Goal: Information Seeking & Learning: Understand process/instructions

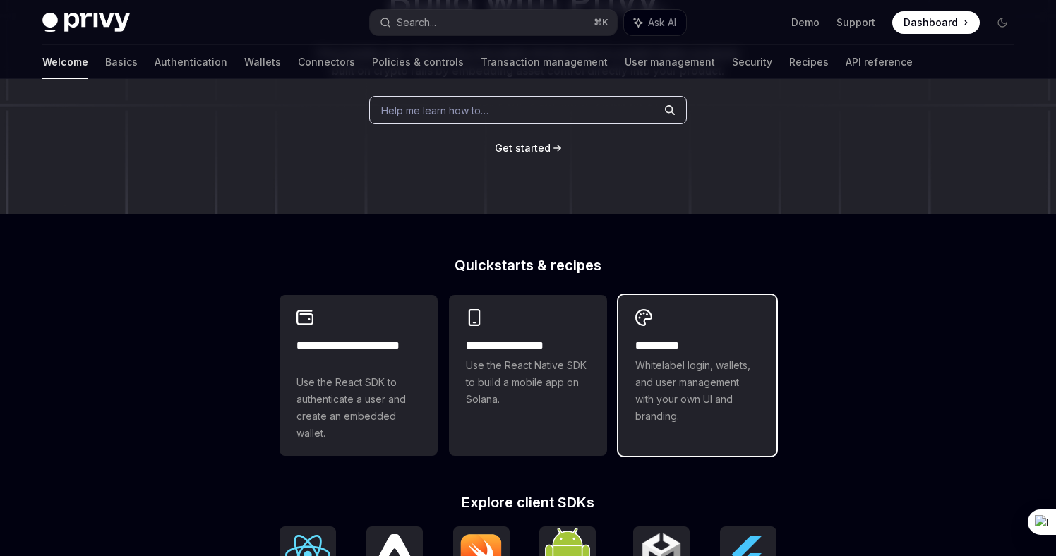
scroll to position [181, 0]
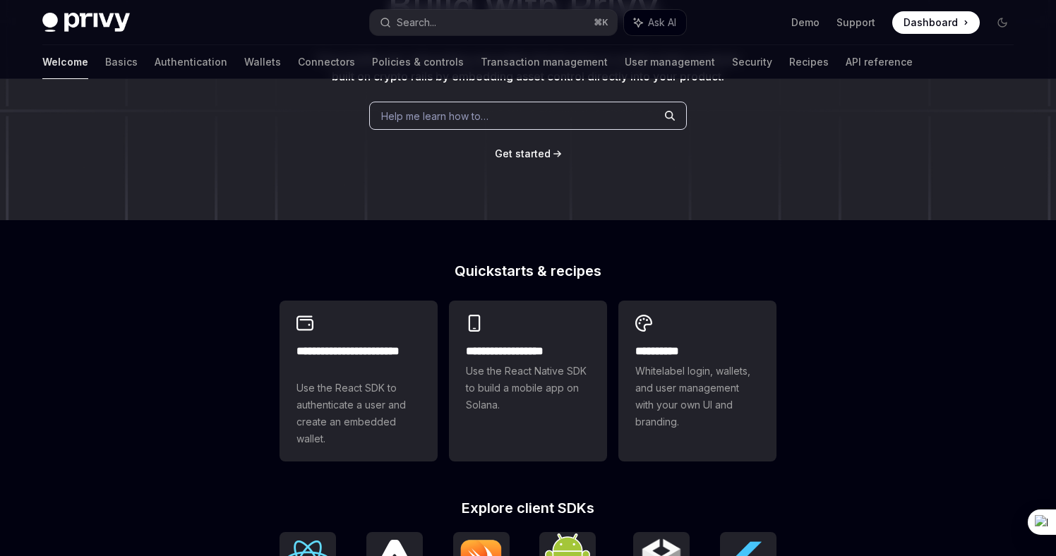
click at [935, 20] on span "Dashboard" at bounding box center [931, 23] width 54 height 14
click at [854, 23] on link "Support" at bounding box center [856, 23] width 39 height 14
click at [813, 29] on link "Demo" at bounding box center [806, 23] width 28 height 14
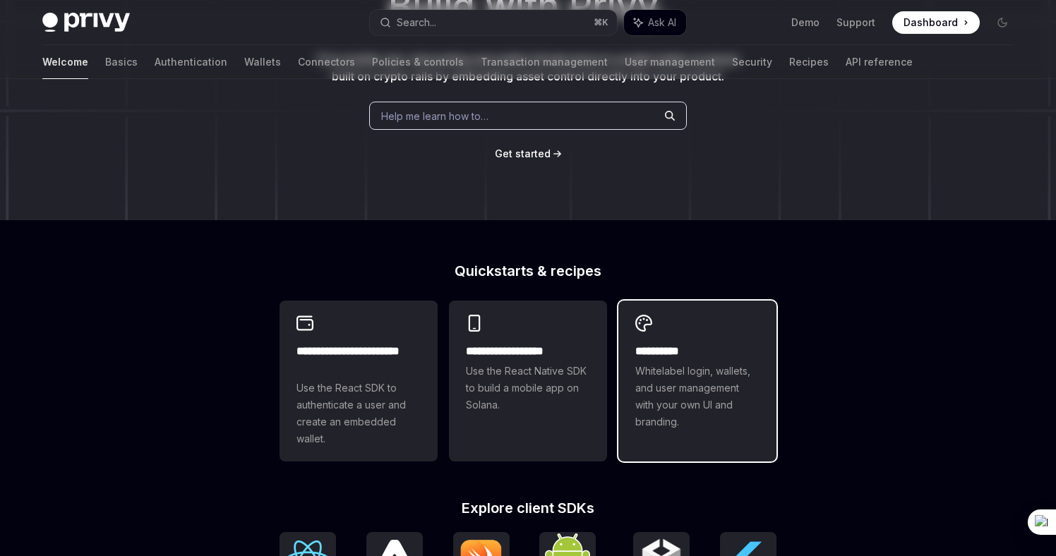
scroll to position [0, 0]
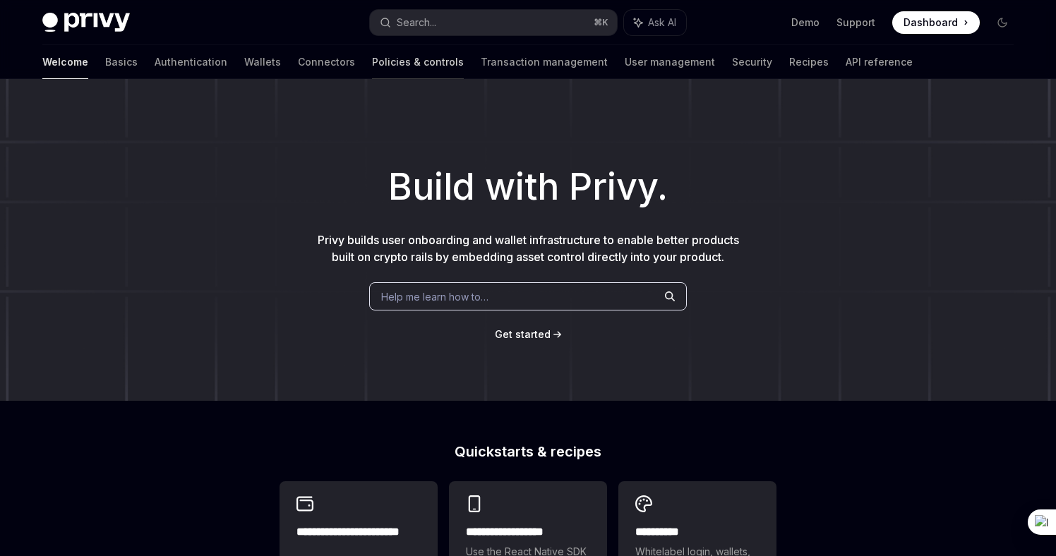
click at [372, 50] on link "Policies & controls" at bounding box center [418, 62] width 92 height 34
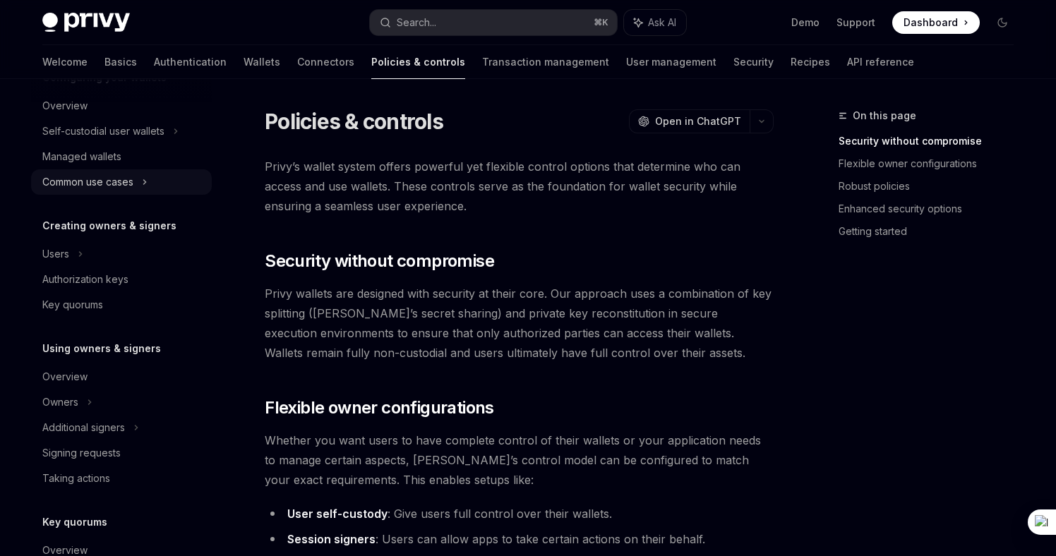
scroll to position [237, 0]
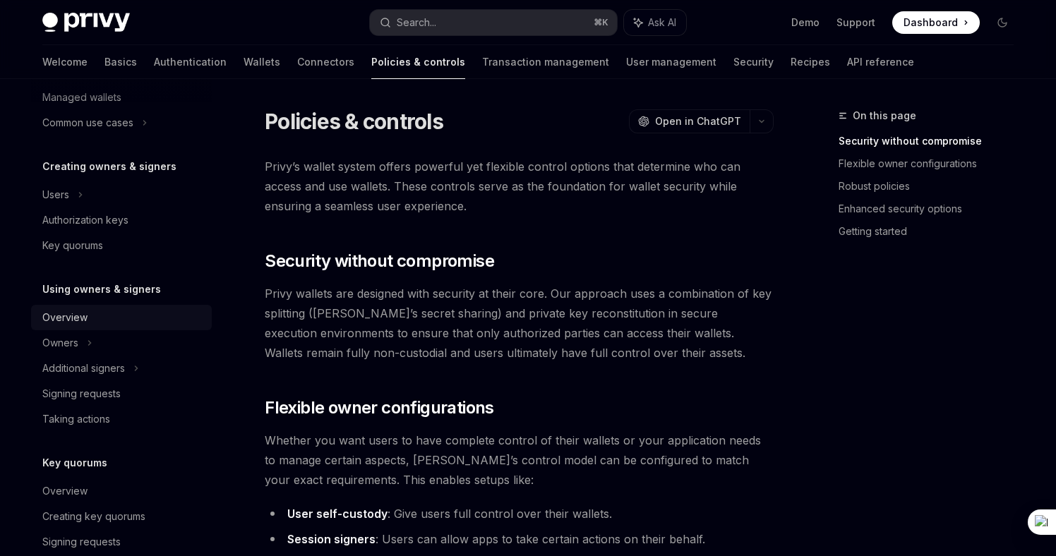
click at [110, 310] on div "Overview" at bounding box center [122, 317] width 161 height 17
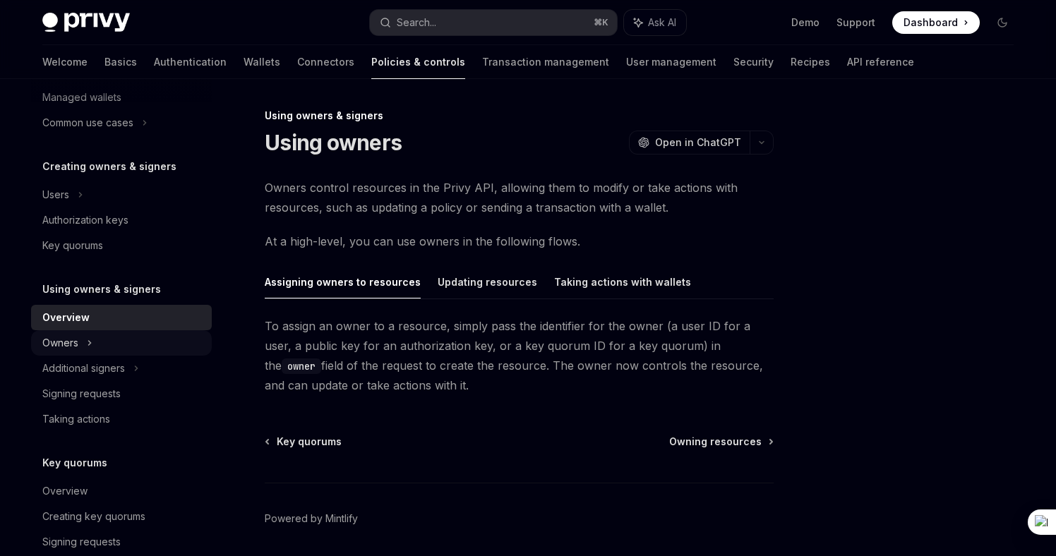
scroll to position [438, 0]
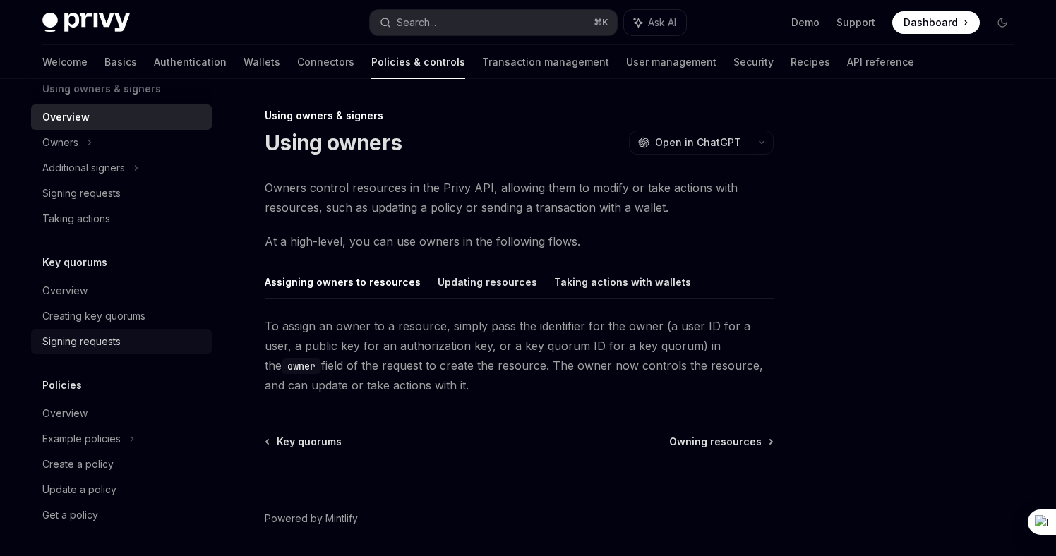
click at [123, 354] on link "Signing requests" at bounding box center [121, 341] width 181 height 25
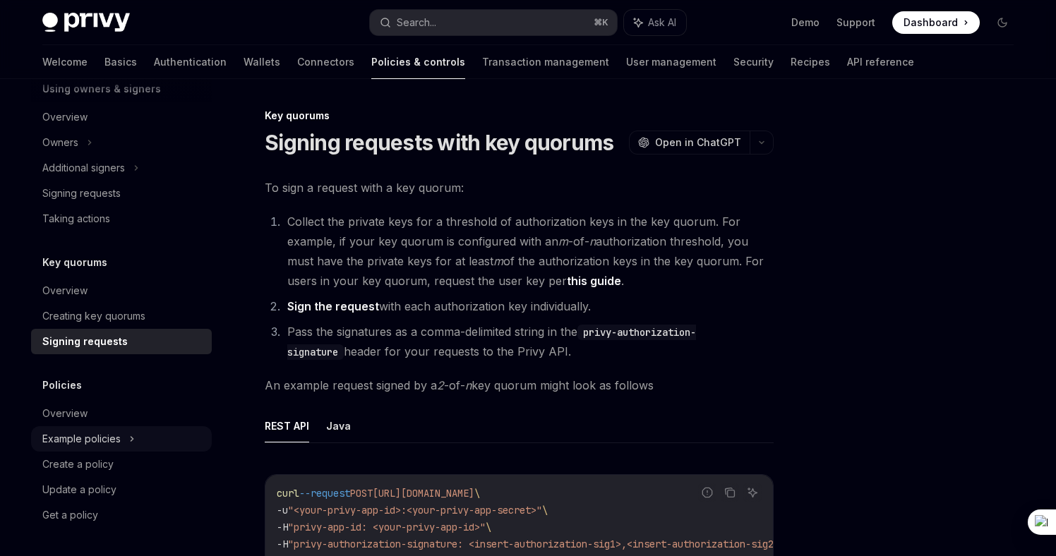
click at [122, 446] on div "Example policies" at bounding box center [121, 438] width 181 height 25
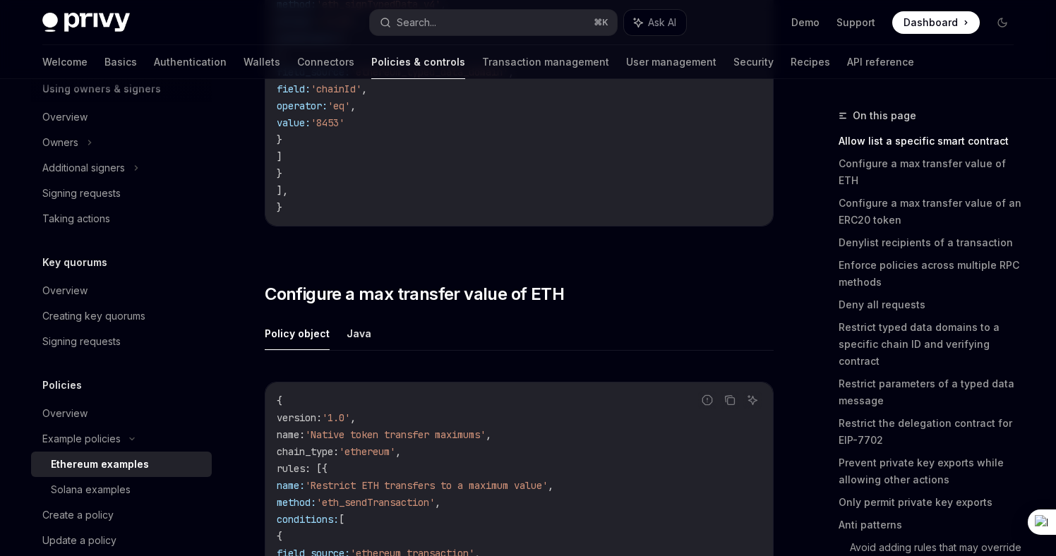
scroll to position [782, 0]
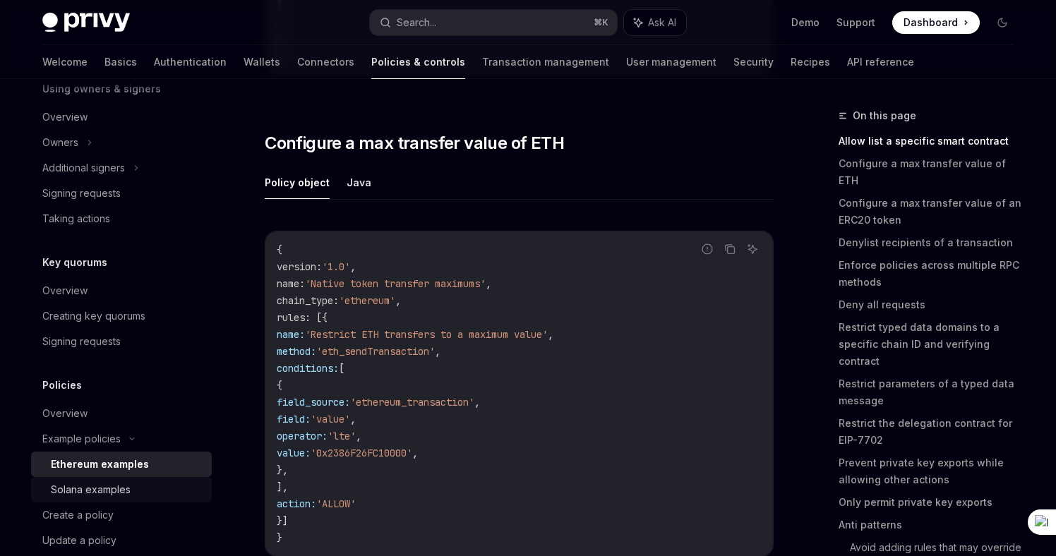
click at [97, 499] on link "Solana examples" at bounding box center [121, 489] width 181 height 25
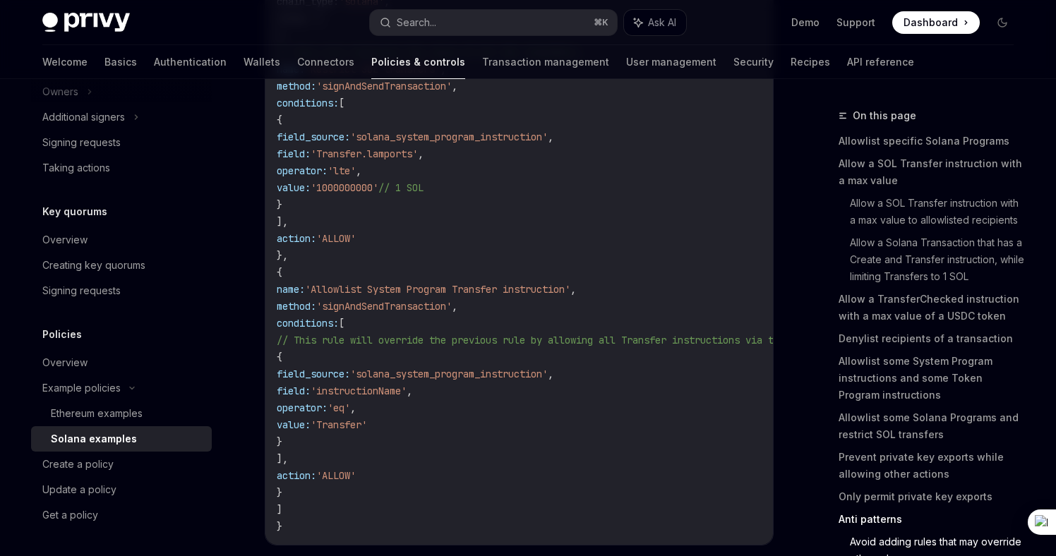
scroll to position [487, 0]
click at [121, 470] on div "Create a policy" at bounding box center [122, 466] width 161 height 17
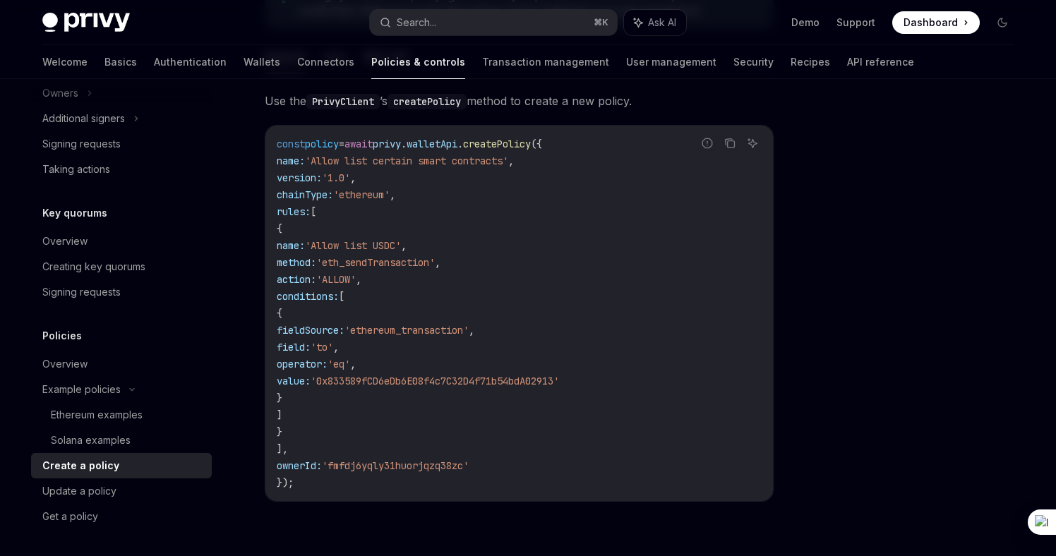
scroll to position [465, 0]
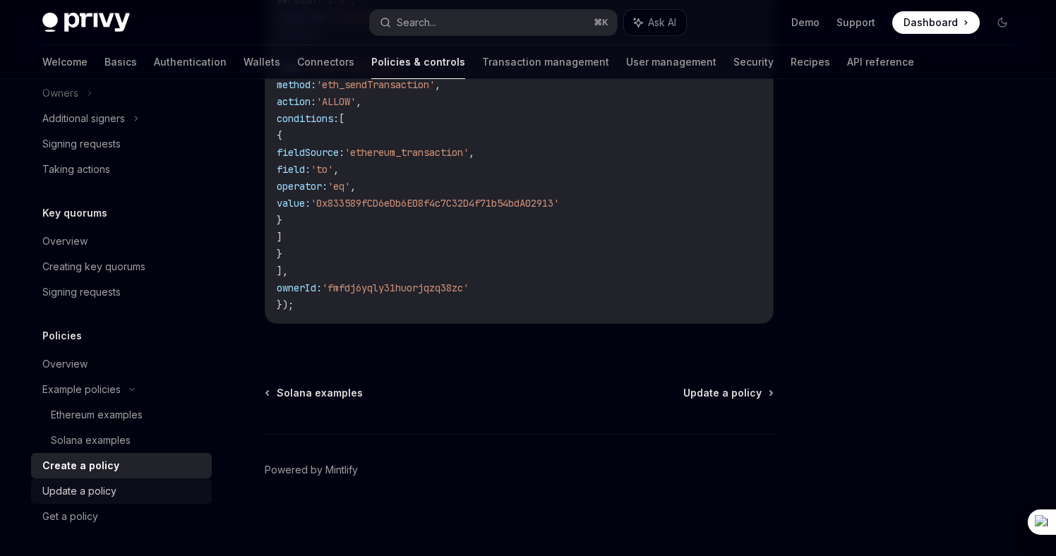
click at [142, 486] on div "Update a policy" at bounding box center [122, 491] width 161 height 17
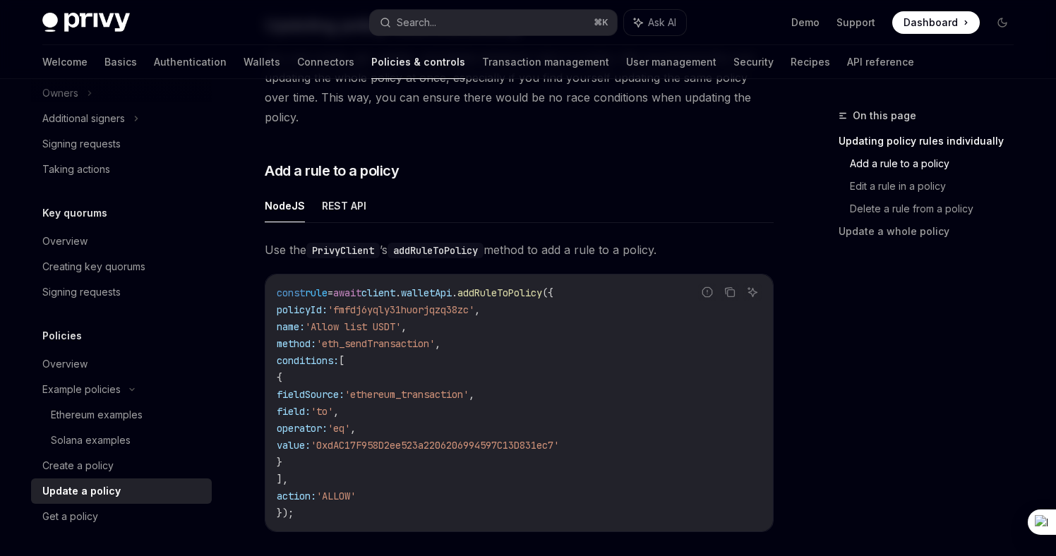
scroll to position [108, 0]
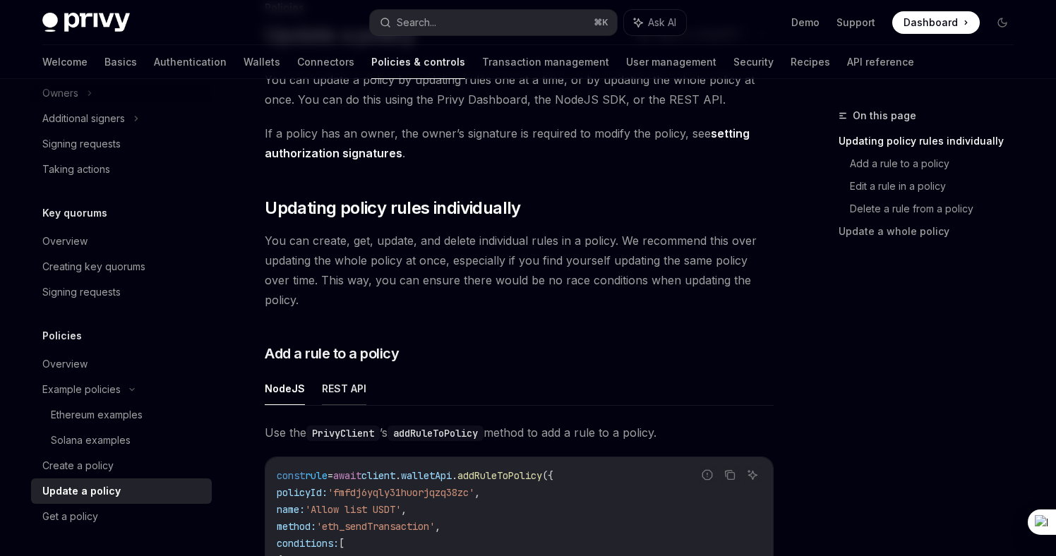
click at [359, 377] on button "REST API" at bounding box center [344, 388] width 44 height 33
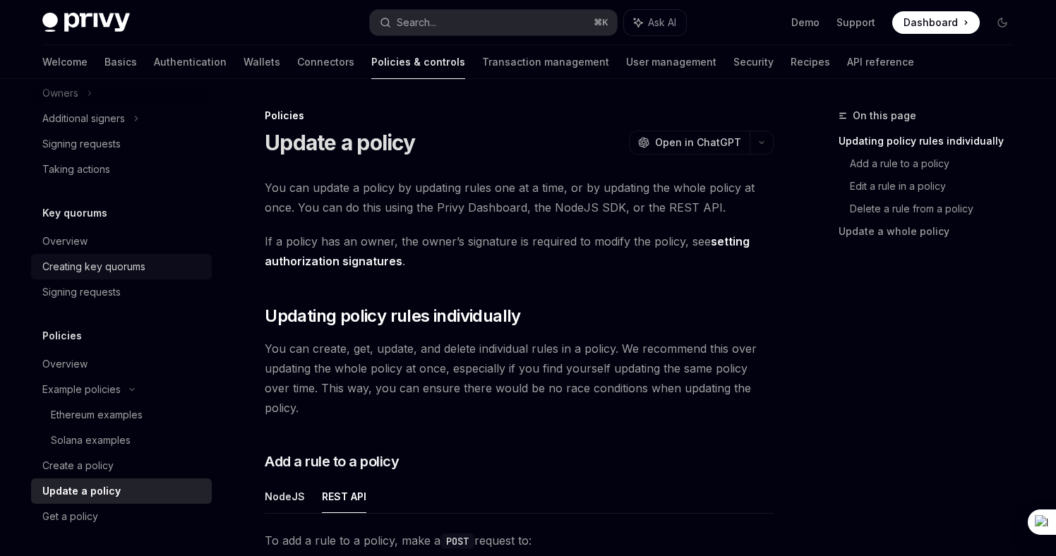
click at [66, 259] on div "Creating key quorums" at bounding box center [93, 266] width 103 height 17
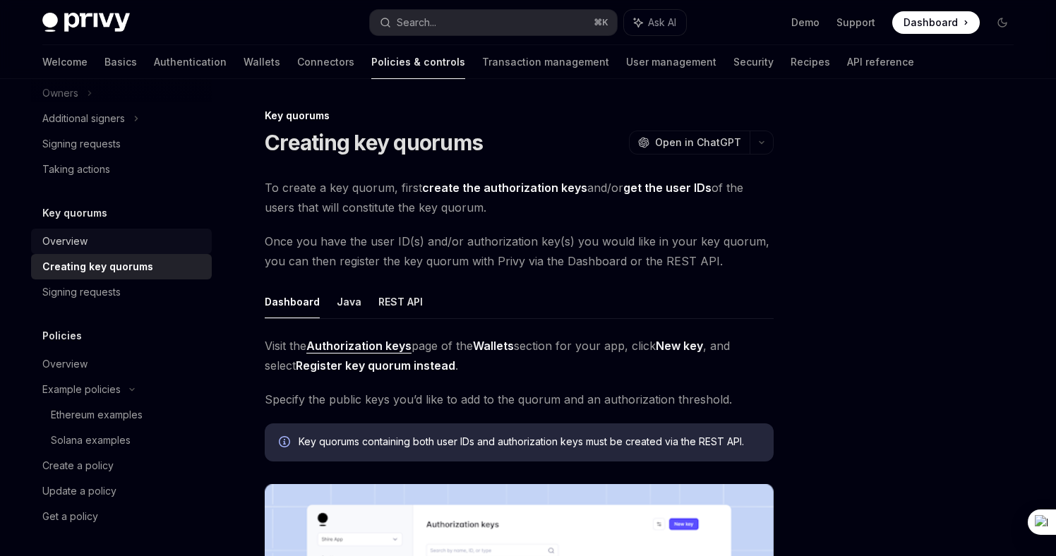
click at [70, 233] on div "Overview" at bounding box center [64, 241] width 45 height 17
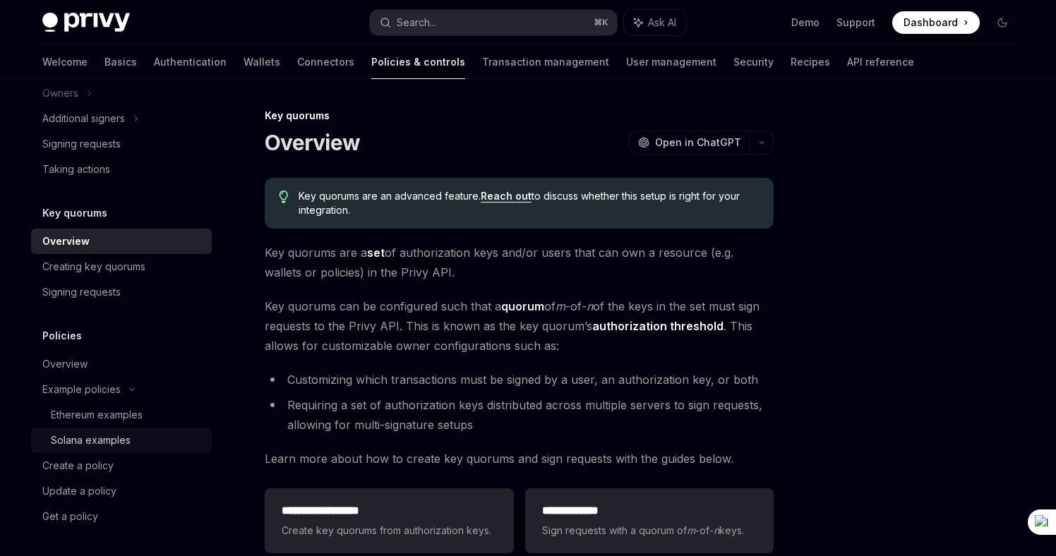
click at [147, 434] on div "Solana examples" at bounding box center [127, 440] width 153 height 17
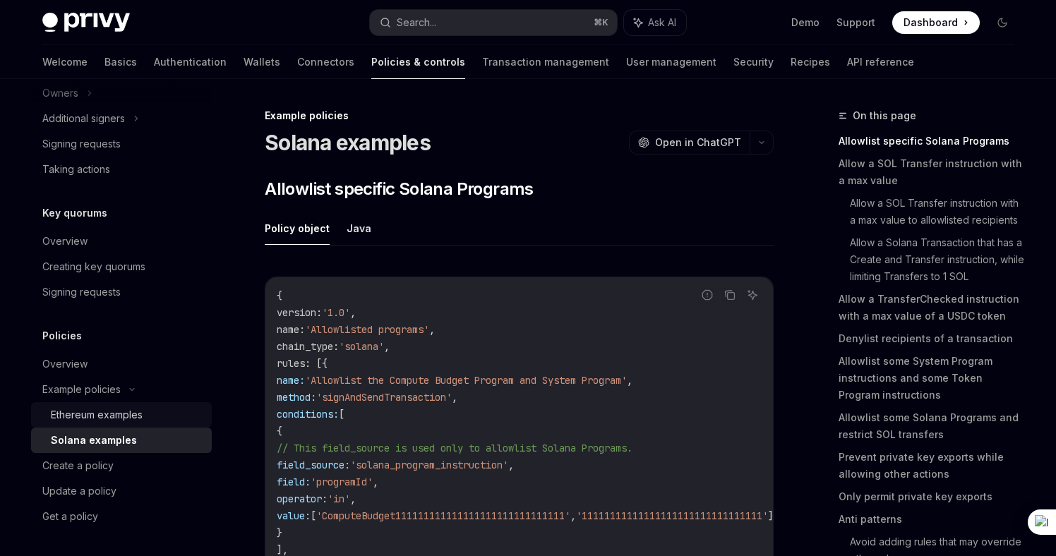
click at [124, 407] on div "Ethereum examples" at bounding box center [97, 415] width 92 height 17
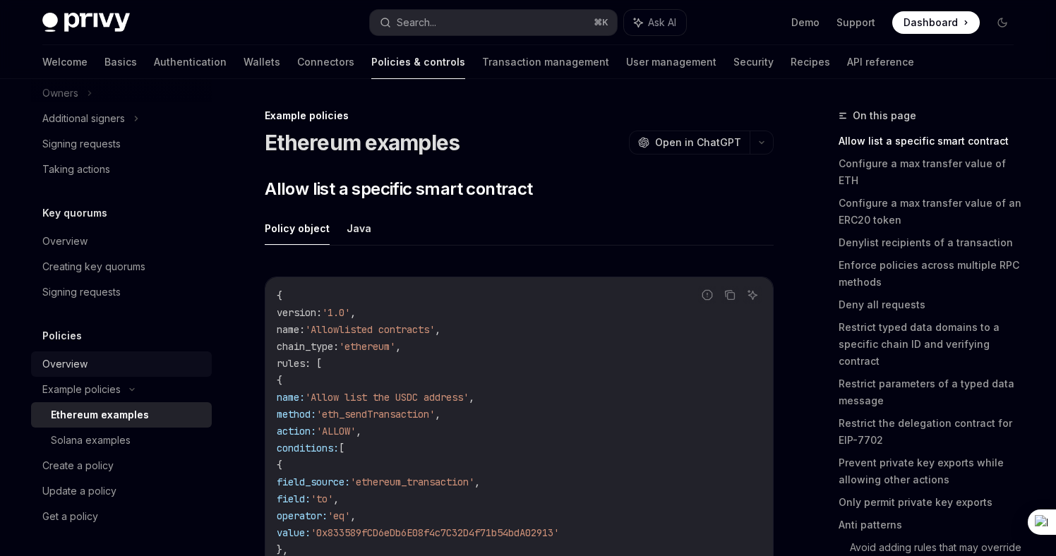
click at [54, 366] on div "Overview" at bounding box center [64, 364] width 45 height 17
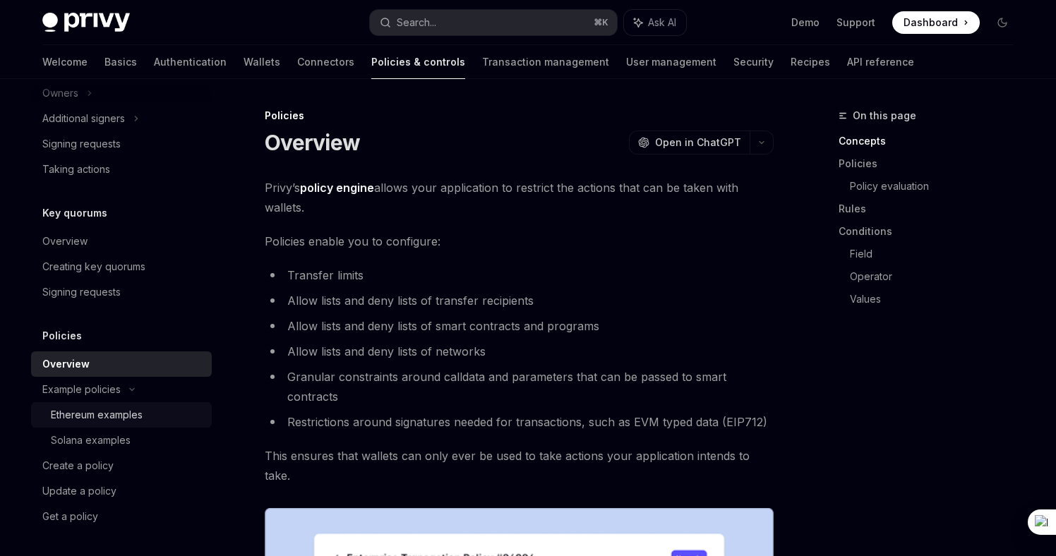
click at [102, 407] on div "Ethereum examples" at bounding box center [97, 415] width 92 height 17
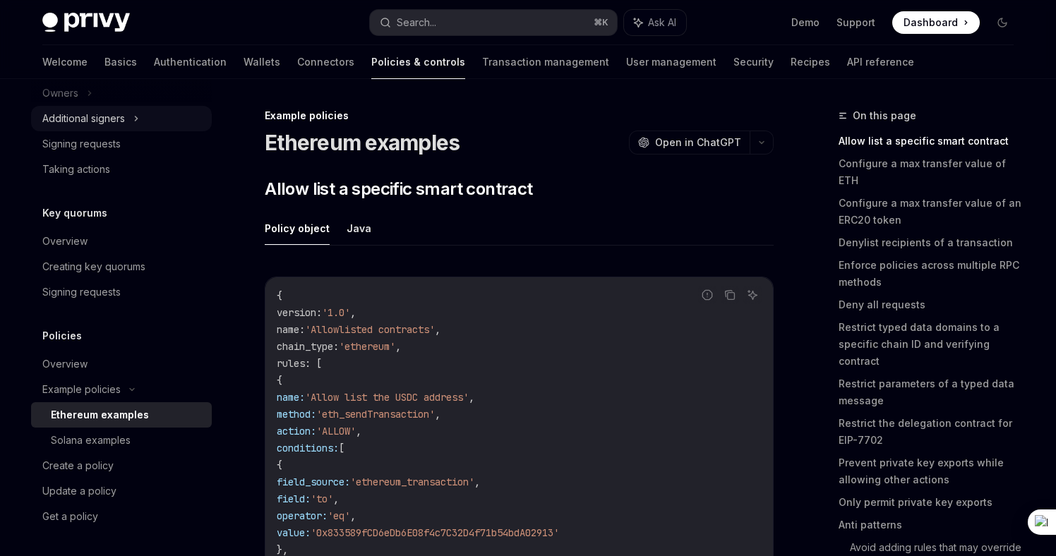
click at [71, 126] on div "Additional signers" at bounding box center [83, 118] width 83 height 17
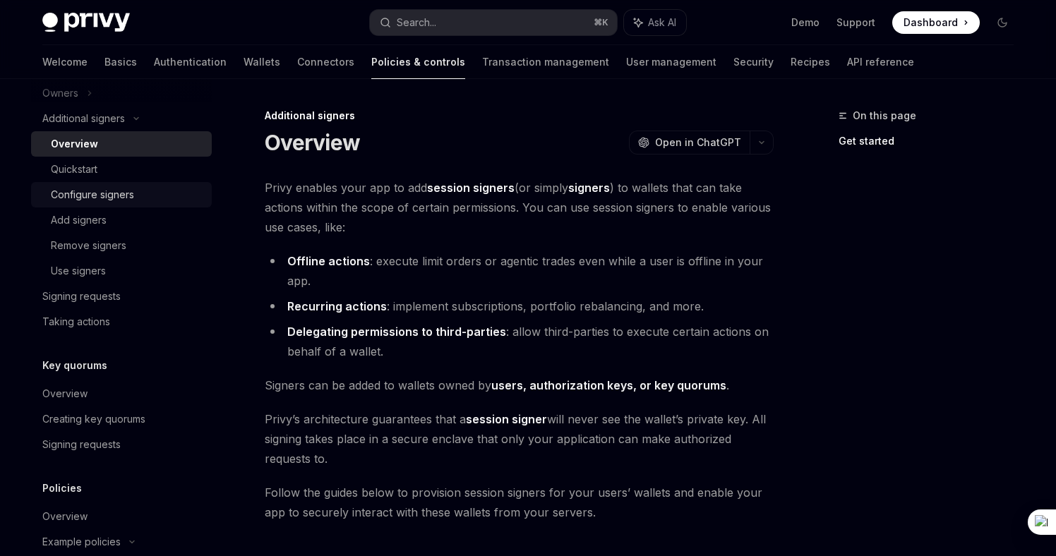
click at [112, 183] on link "Configure signers" at bounding box center [121, 194] width 181 height 25
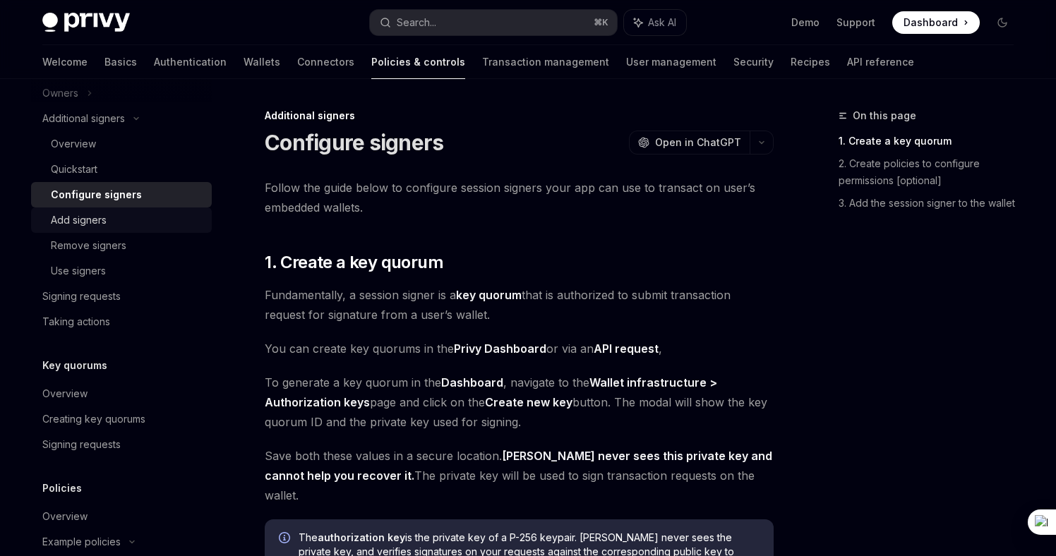
click at [126, 227] on div "Add signers" at bounding box center [127, 220] width 153 height 17
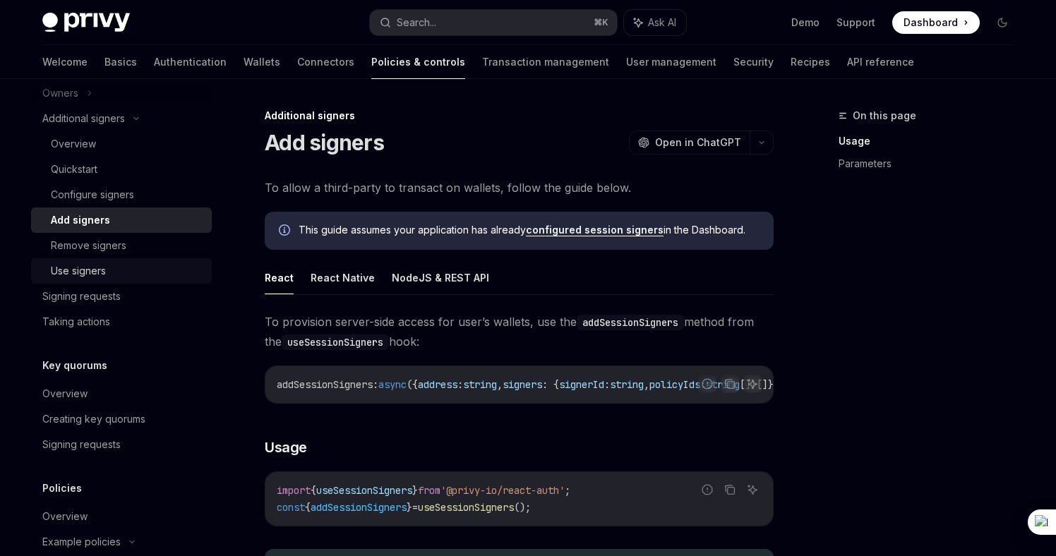
click at [129, 258] on link "Use signers" at bounding box center [121, 270] width 181 height 25
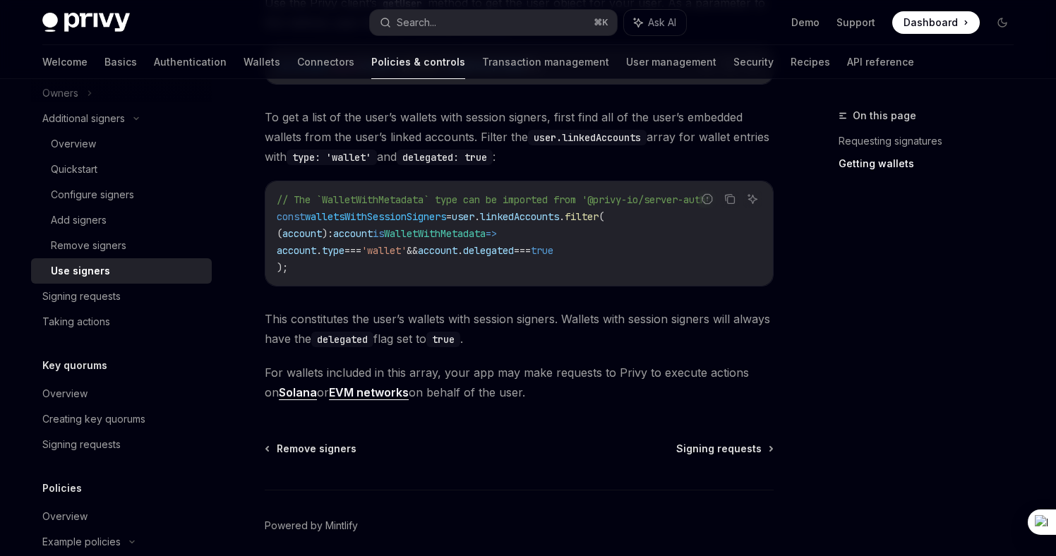
scroll to position [667, 0]
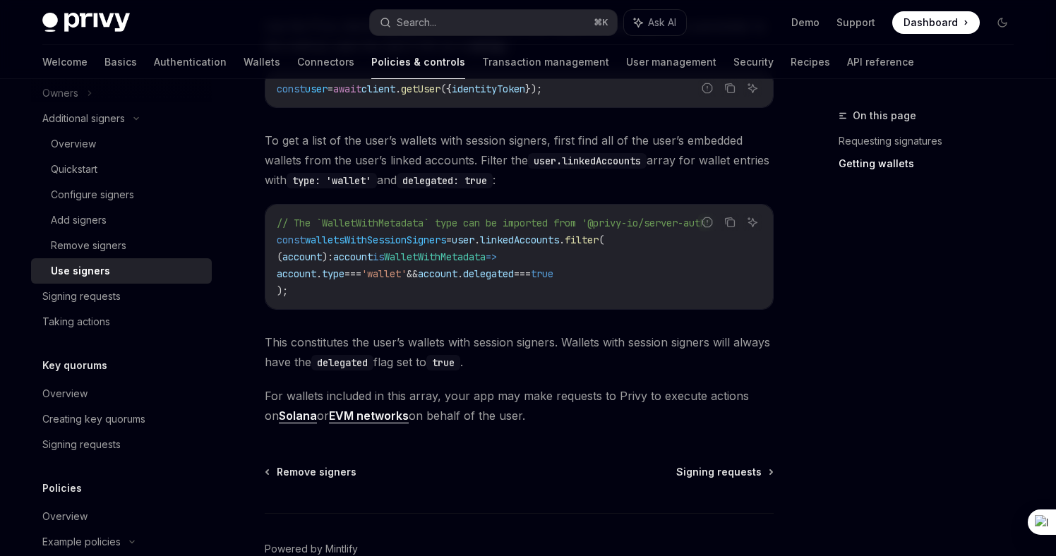
click at [553, 249] on code "// The `WalletWithMetadata` type can be imported from '@privy-io/server-auth' c…" at bounding box center [519, 257] width 485 height 85
click at [548, 237] on span "linkedAccounts" at bounding box center [519, 240] width 79 height 13
click at [514, 273] on span "delegated" at bounding box center [488, 274] width 51 height 13
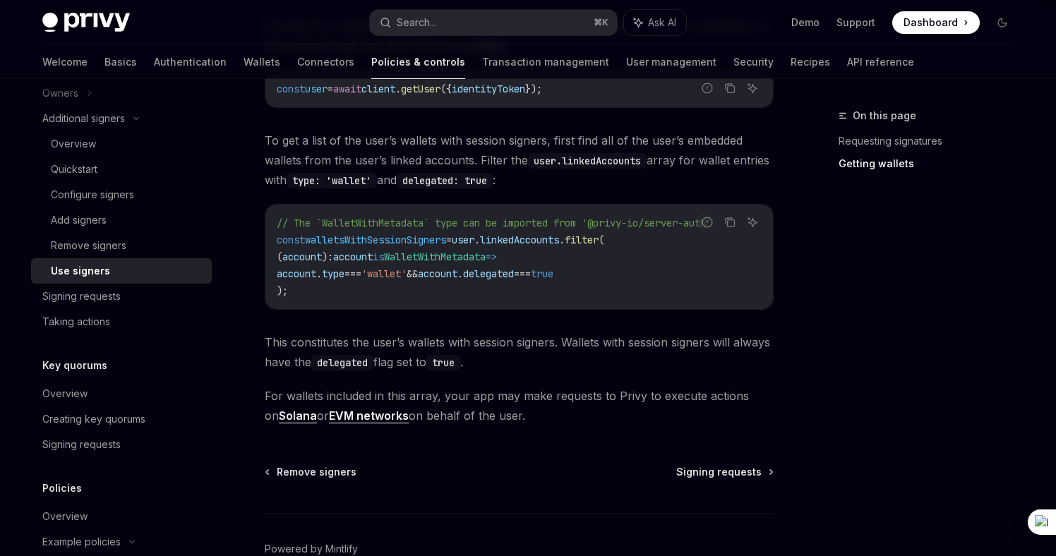
click at [459, 364] on code "true" at bounding box center [443, 363] width 34 height 16
click at [498, 367] on span "This constitutes the user’s wallets with session signers. Wallets with session …" at bounding box center [519, 353] width 509 height 40
click at [131, 296] on div "Signing requests" at bounding box center [122, 296] width 161 height 17
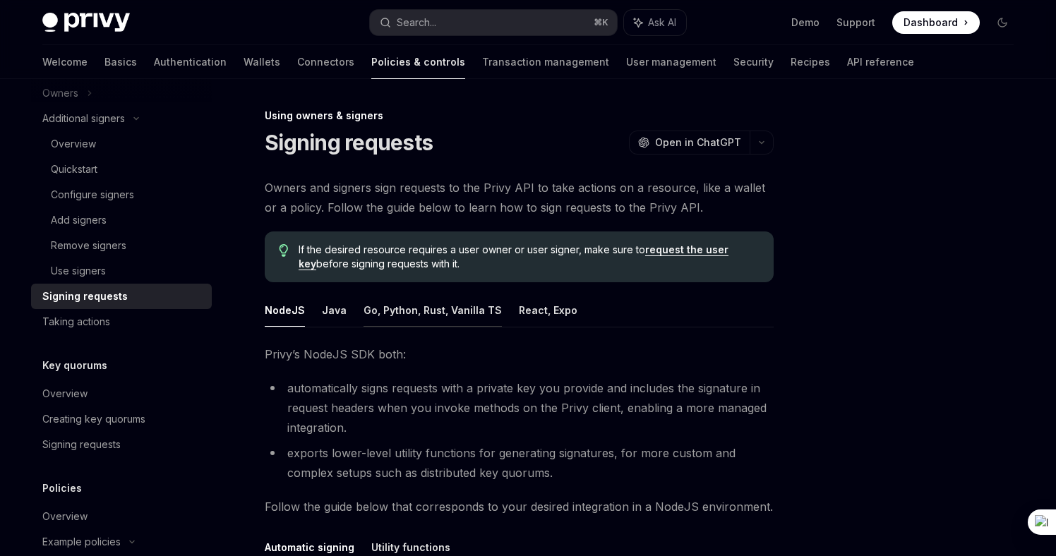
click at [406, 310] on button "Go, Python, Rust, Vanilla TS" at bounding box center [433, 310] width 138 height 33
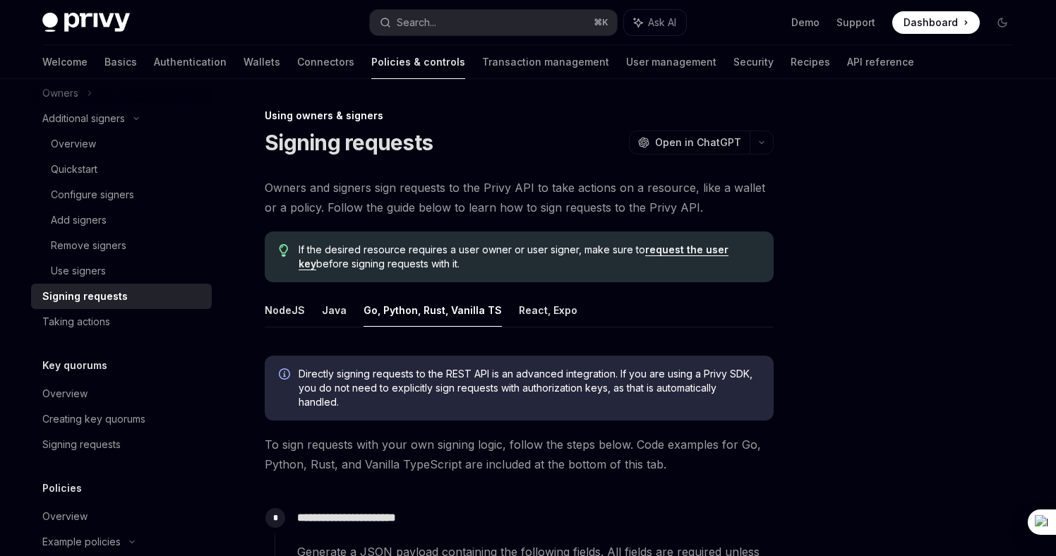
click at [347, 310] on ul "NodeJS Java Go, Python, Rust, Vanilla TS React, Expo" at bounding box center [519, 311] width 509 height 34
click at [333, 311] on button "Java" at bounding box center [334, 310] width 25 height 33
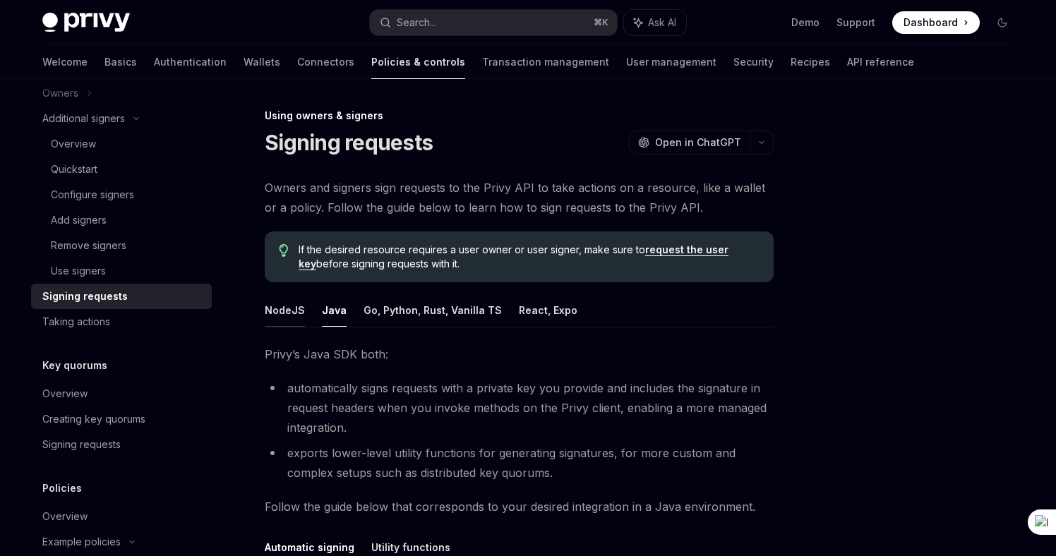
drag, startPoint x: 333, startPoint y: 311, endPoint x: 289, endPoint y: 311, distance: 43.8
click at [289, 311] on button "NodeJS" at bounding box center [285, 310] width 40 height 33
type textarea "*"
